Goal: Transaction & Acquisition: Purchase product/service

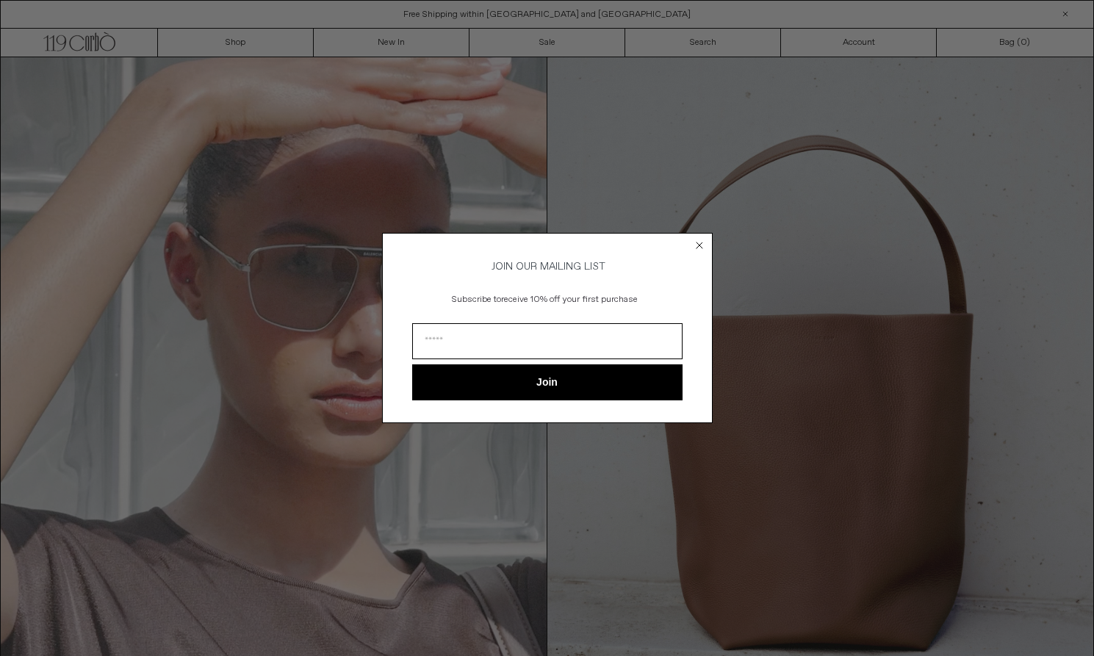
click at [701, 242] on icon "Close dialog" at bounding box center [699, 245] width 6 height 6
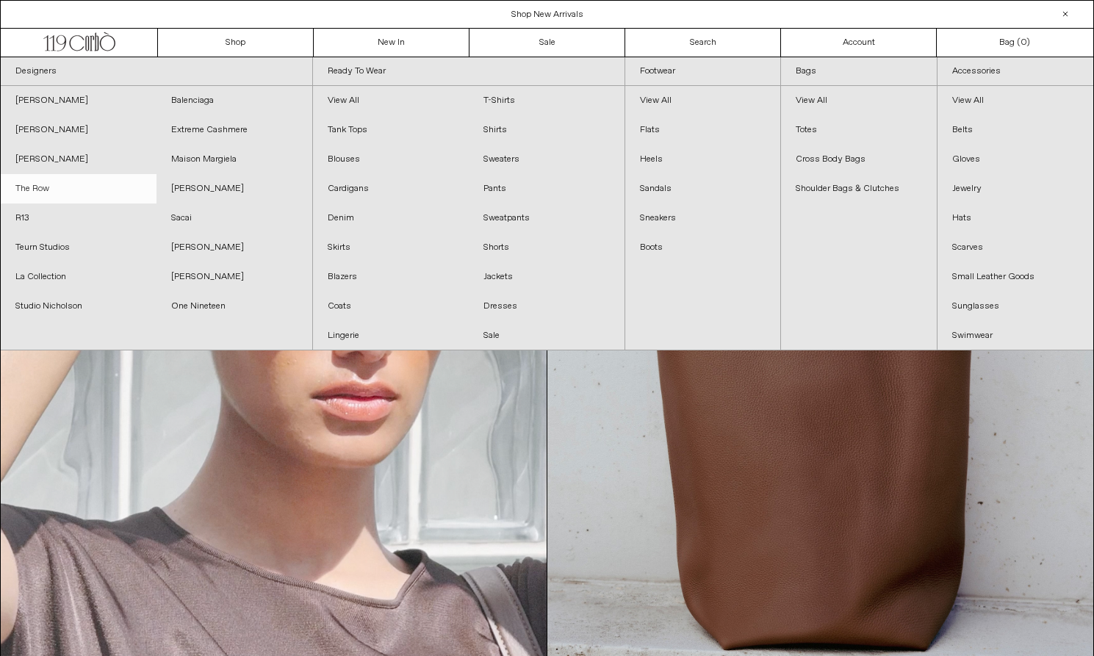
click at [42, 187] on link "The Row" at bounding box center [79, 188] width 156 height 29
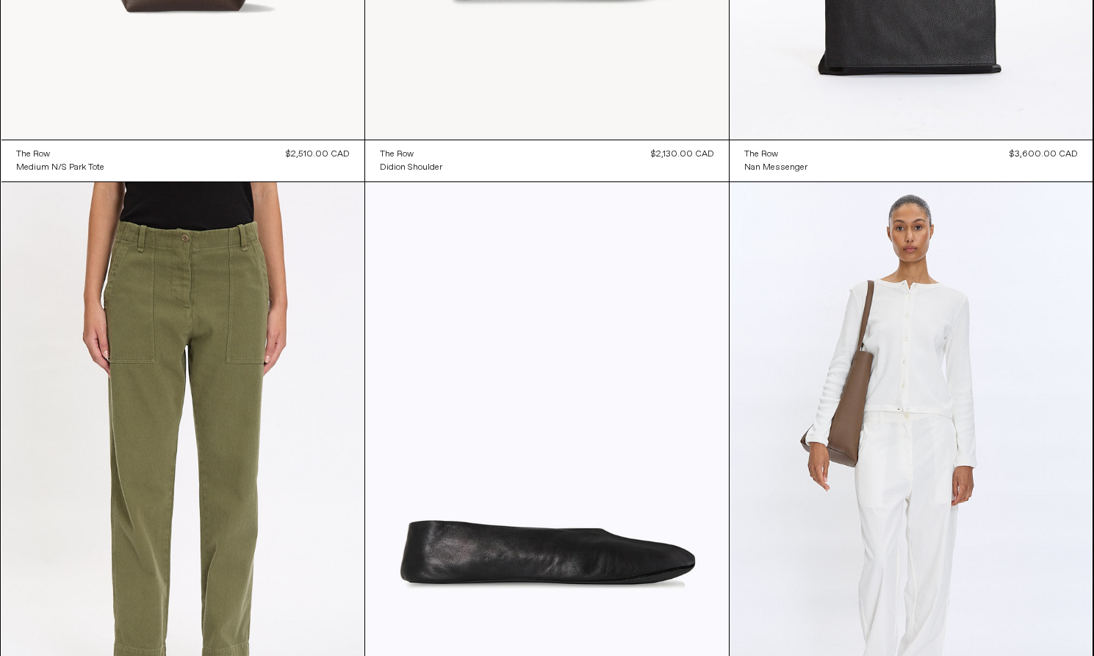
scroll to position [2464, 0]
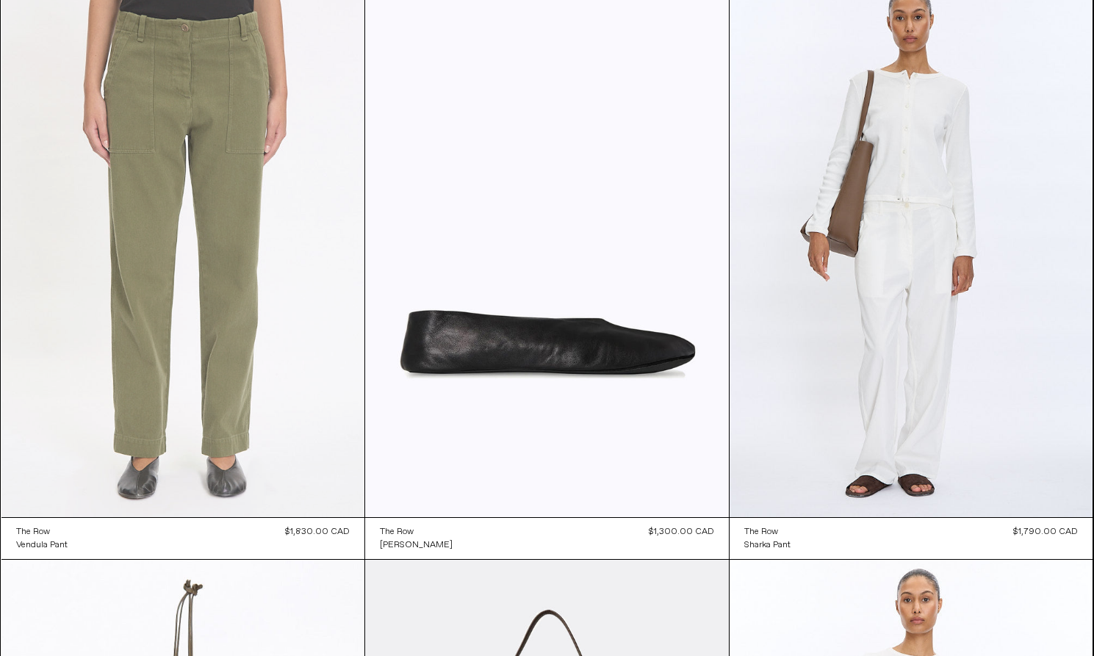
click at [152, 242] on at bounding box center [183, 244] width 364 height 545
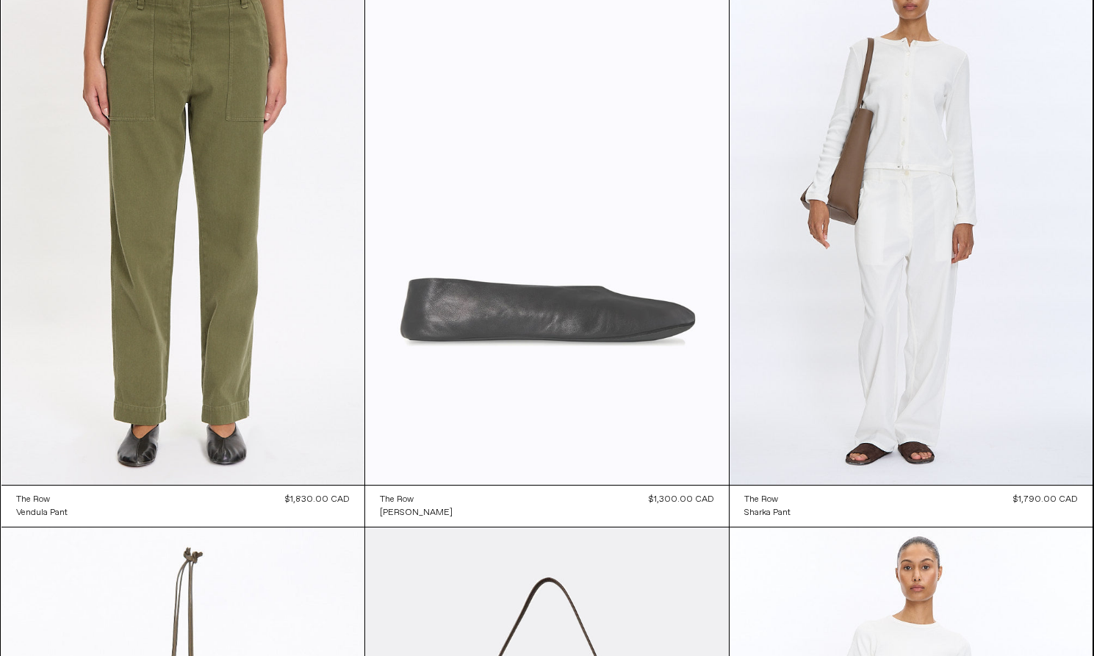
scroll to position [2497, 0]
click at [518, 275] on at bounding box center [547, 211] width 364 height 545
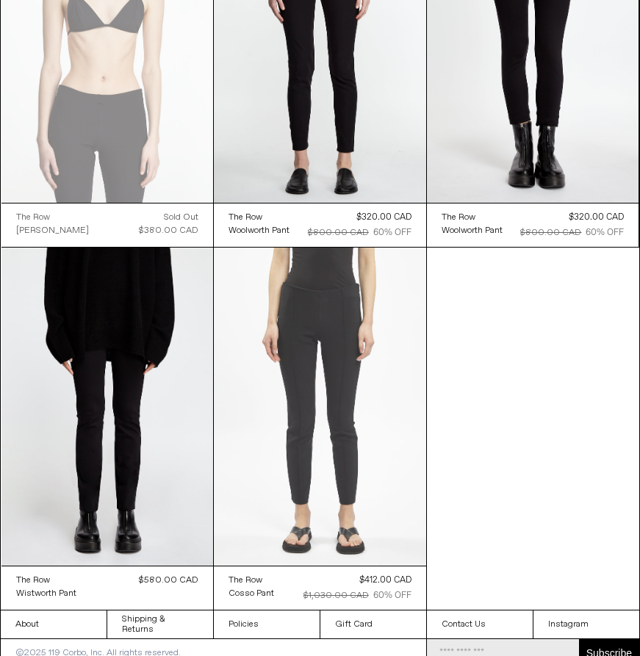
scroll to position [11057, 0]
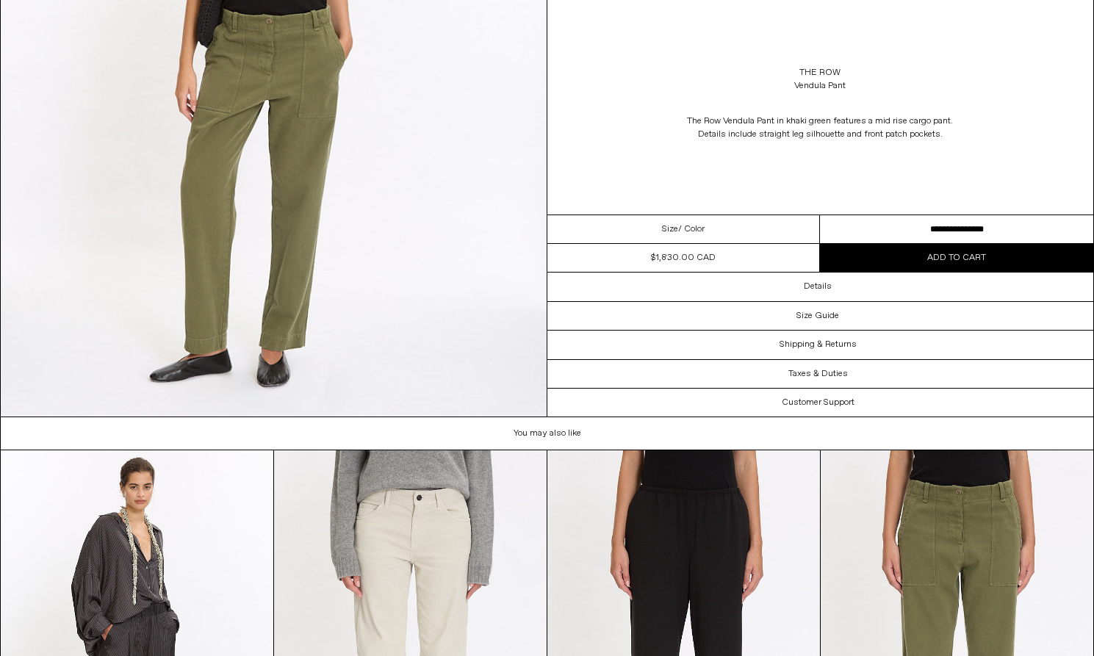
scroll to position [2682, 0]
